Goal: Information Seeking & Learning: Learn about a topic

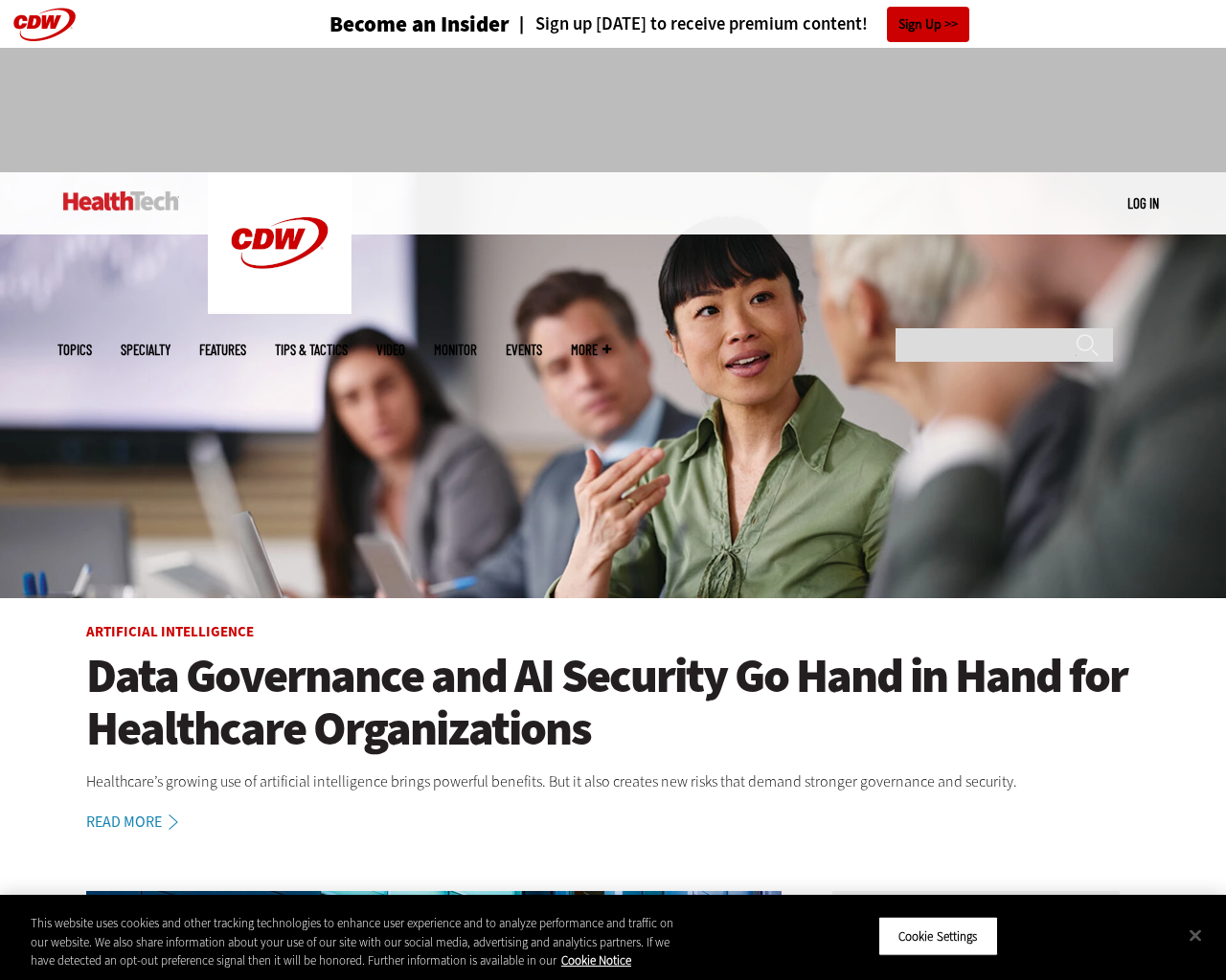
click at [1216, 490] on img at bounding box center [613, 386] width 1226 height 426
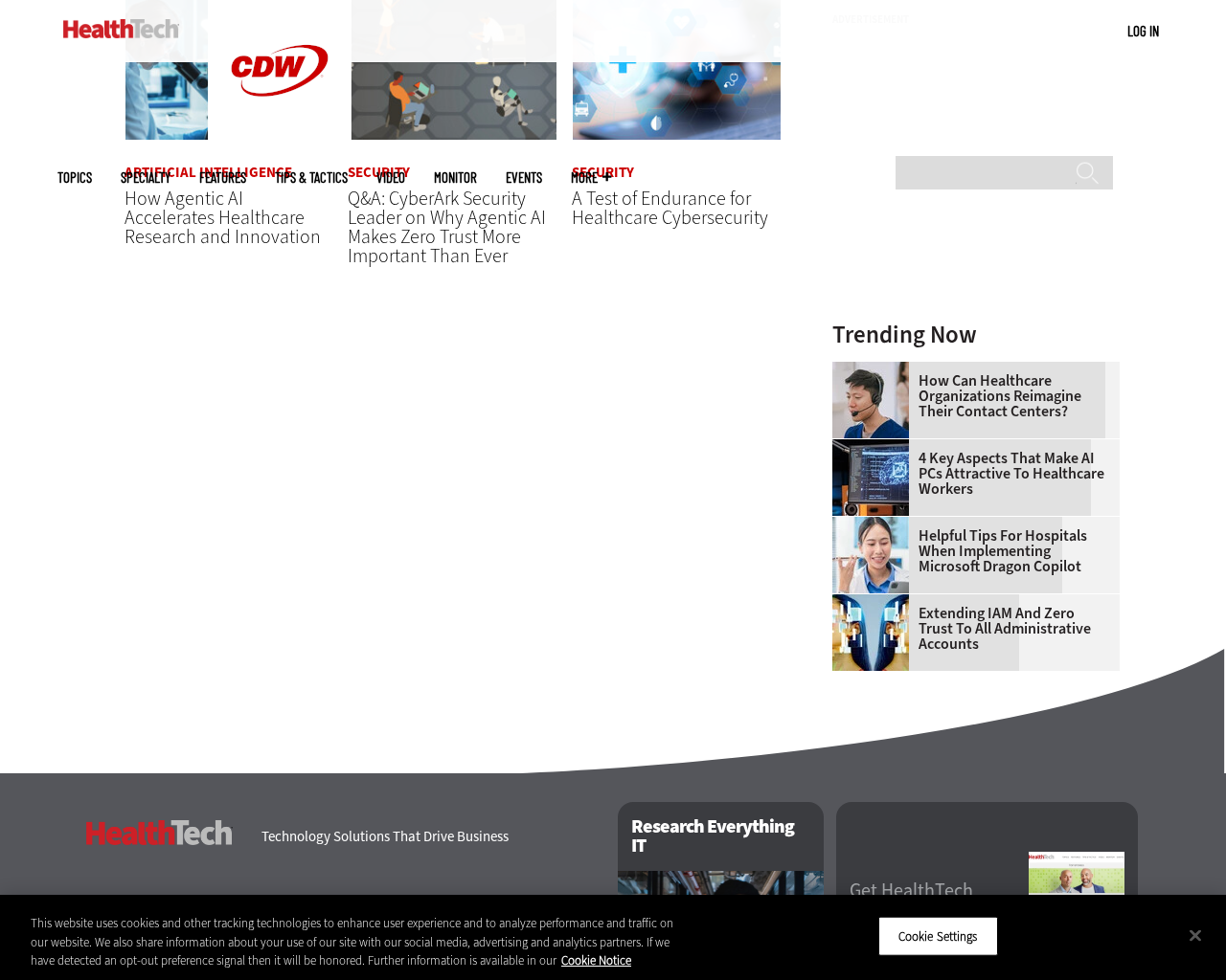
scroll to position [2170, 0]
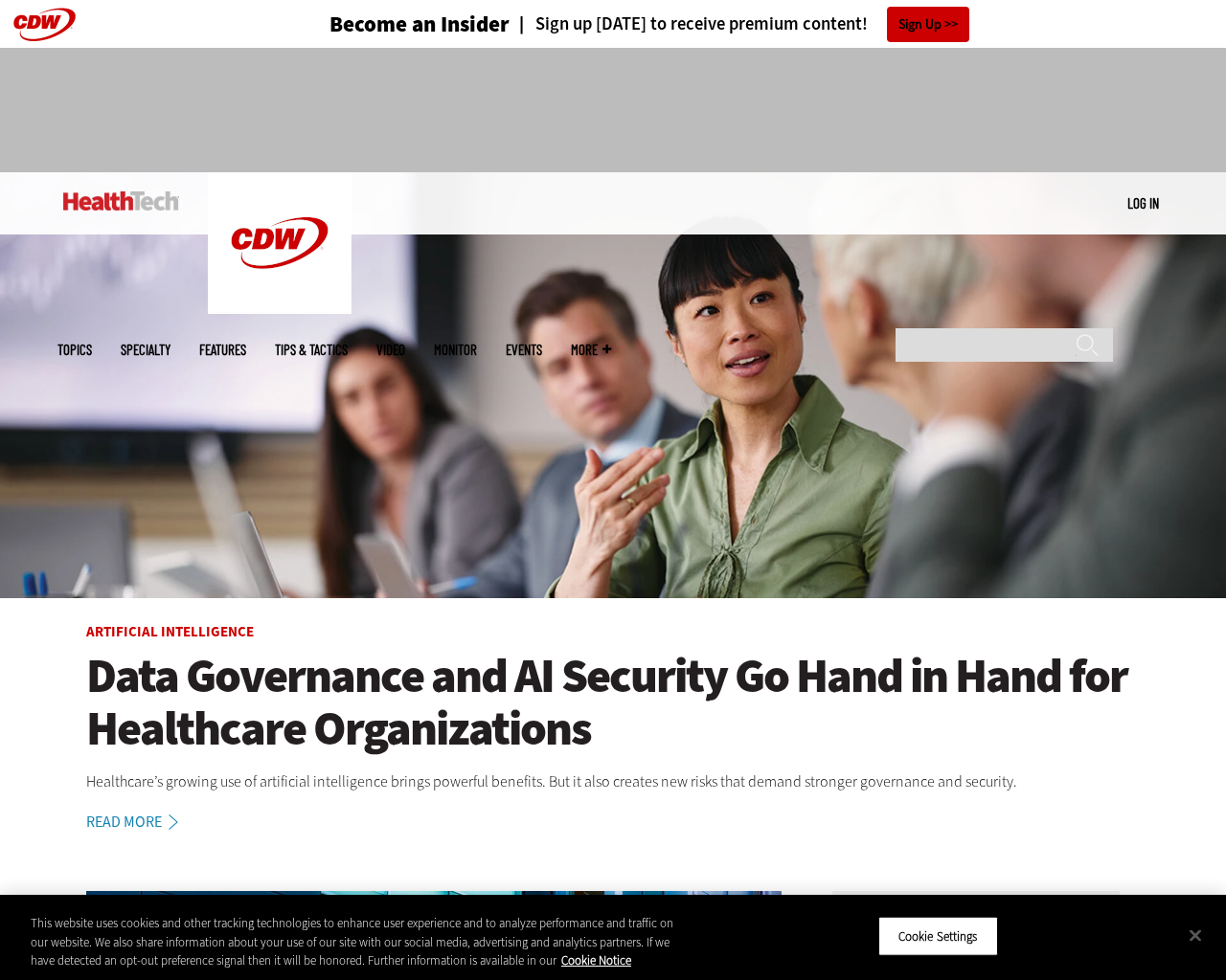
click at [1216, 490] on img at bounding box center [613, 386] width 1226 height 426
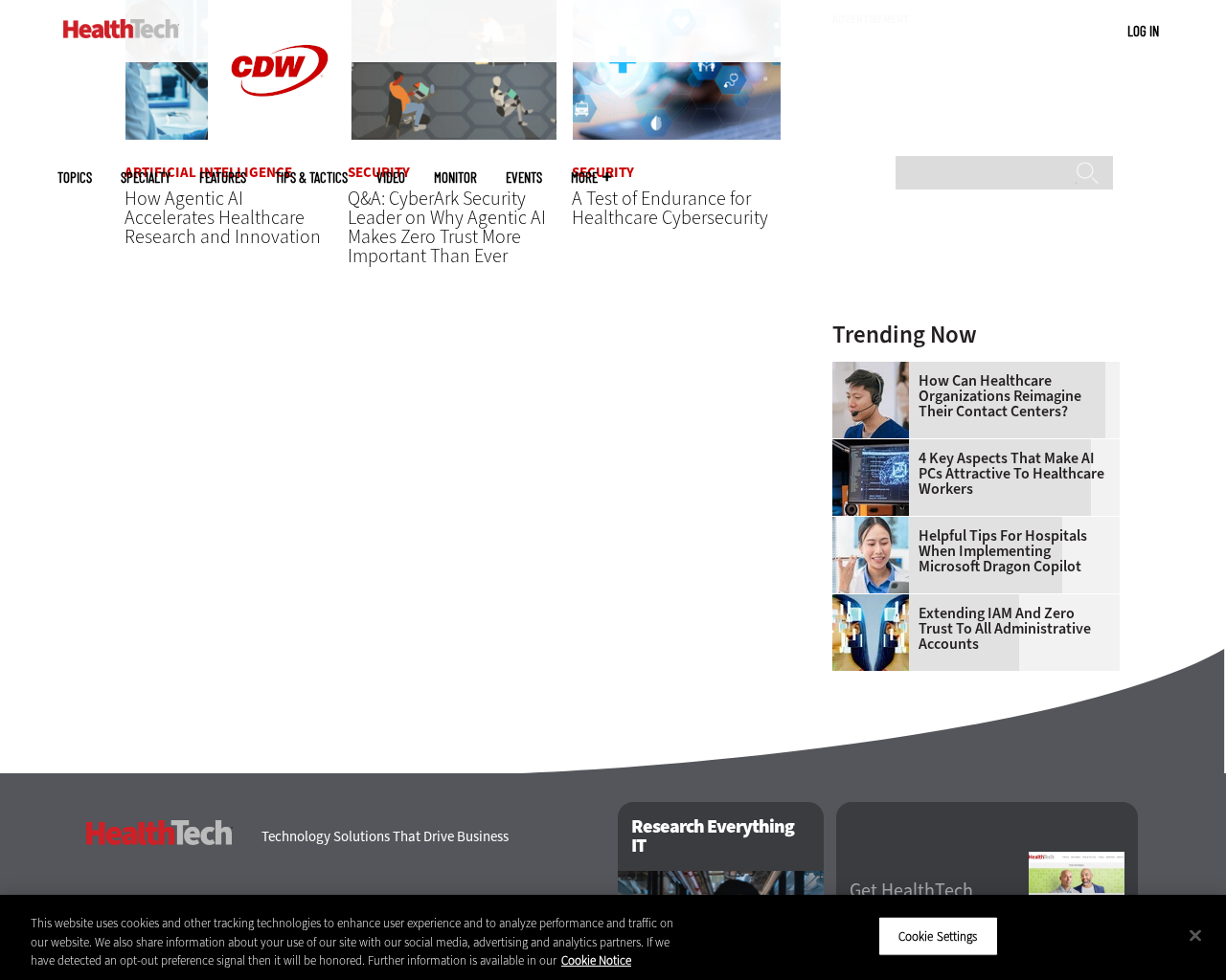
scroll to position [2170, 0]
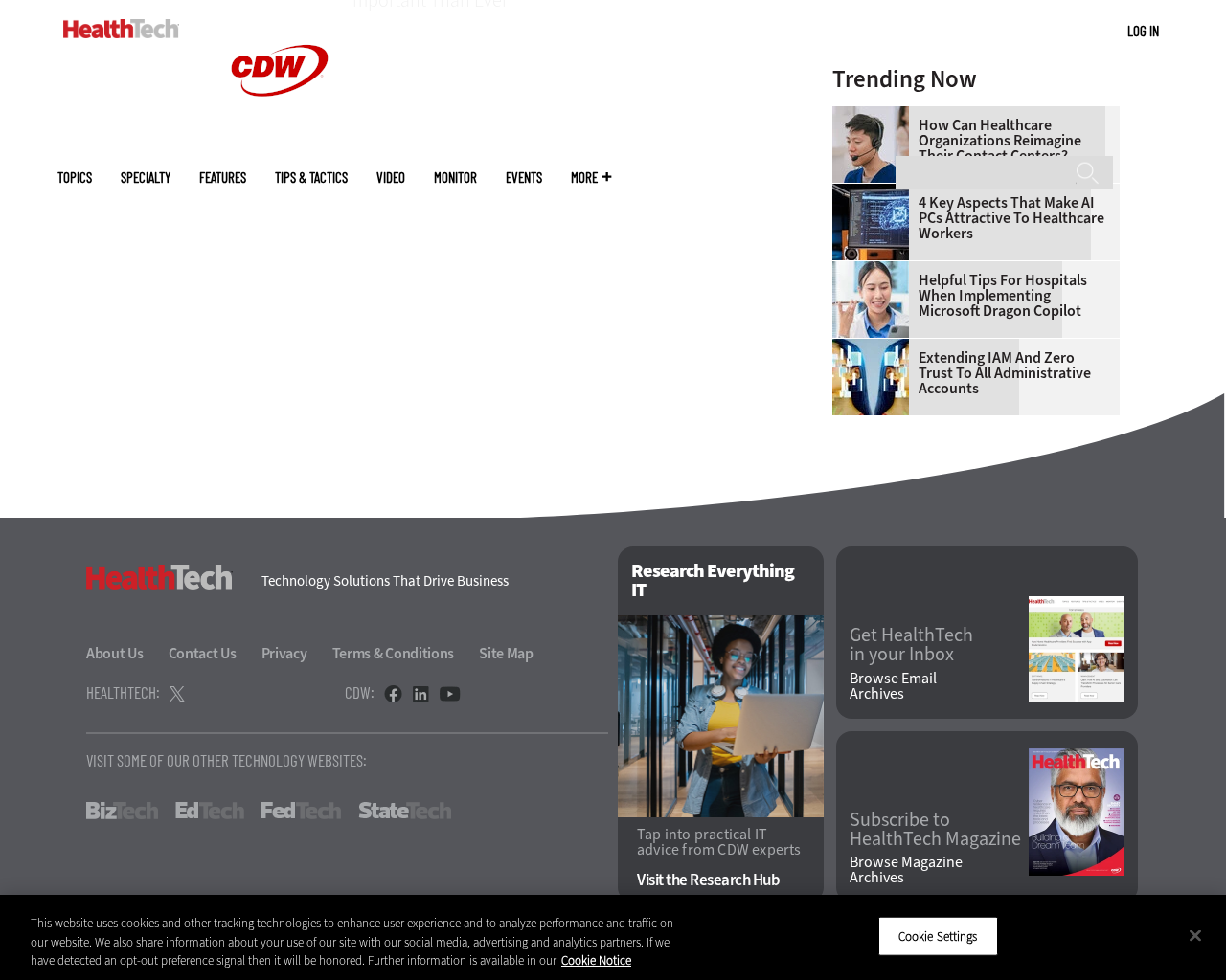
scroll to position [2170, 0]
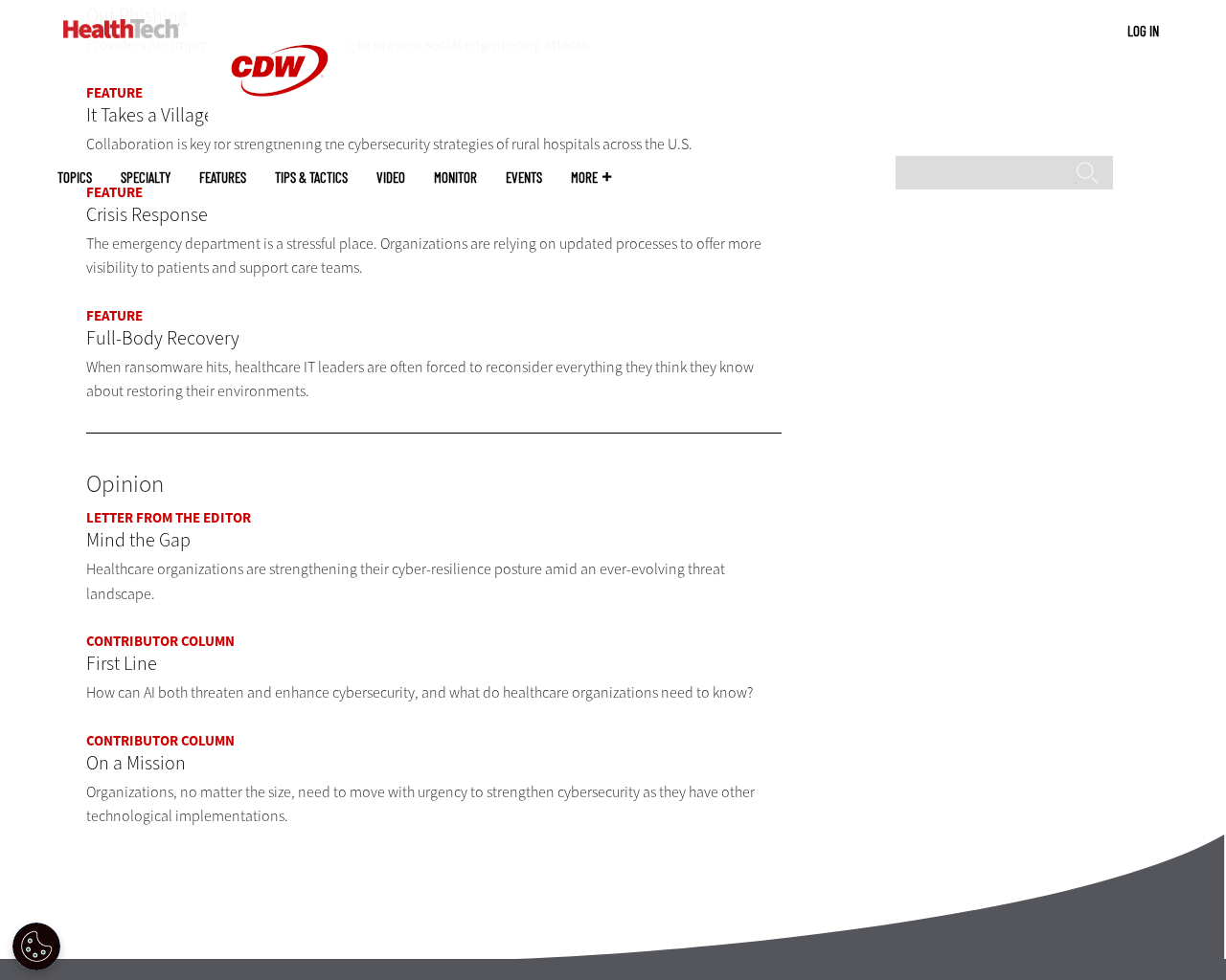
scroll to position [2331, 0]
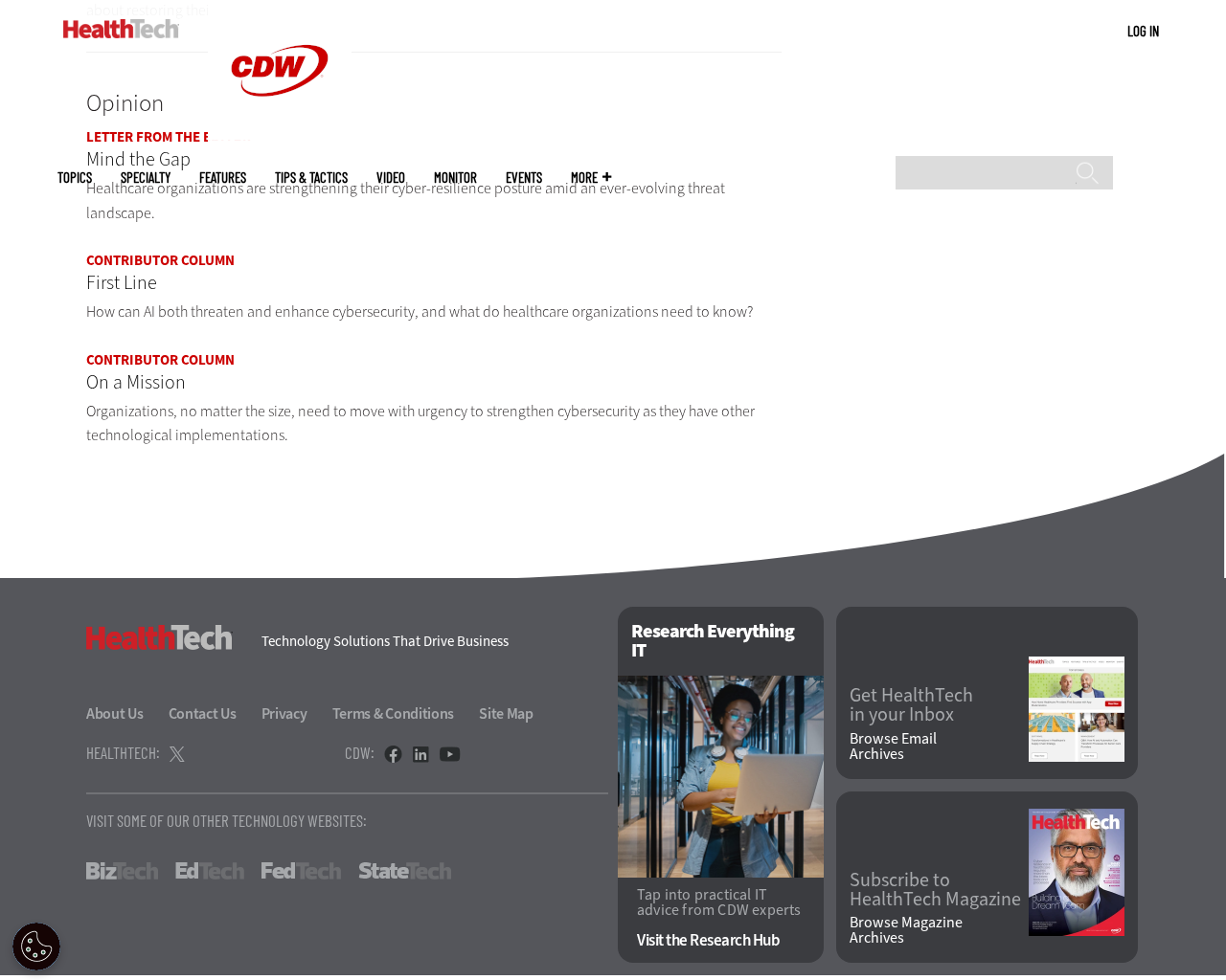
scroll to position [2296, 0]
